Goal: Navigation & Orientation: Find specific page/section

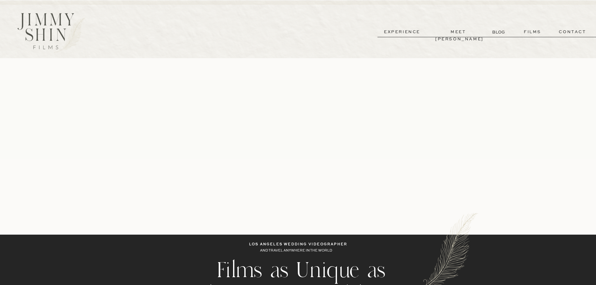
click at [503, 35] on p "BLOG" at bounding box center [499, 32] width 14 height 7
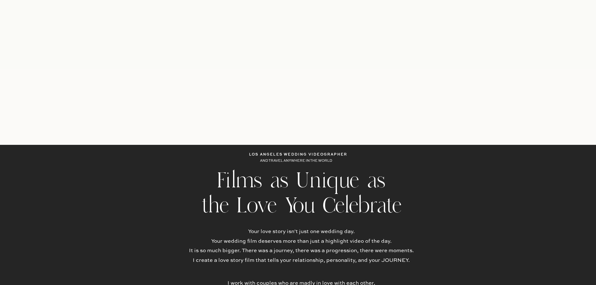
scroll to position [31, 0]
